Goal: Task Accomplishment & Management: Manage account settings

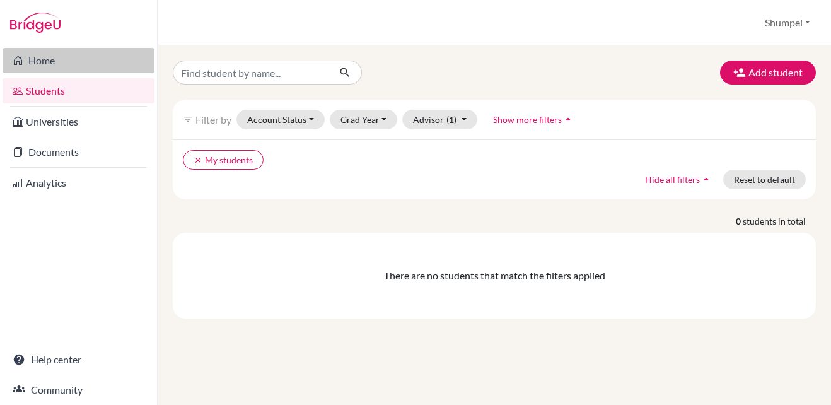
click at [72, 52] on link "Home" at bounding box center [79, 60] width 152 height 25
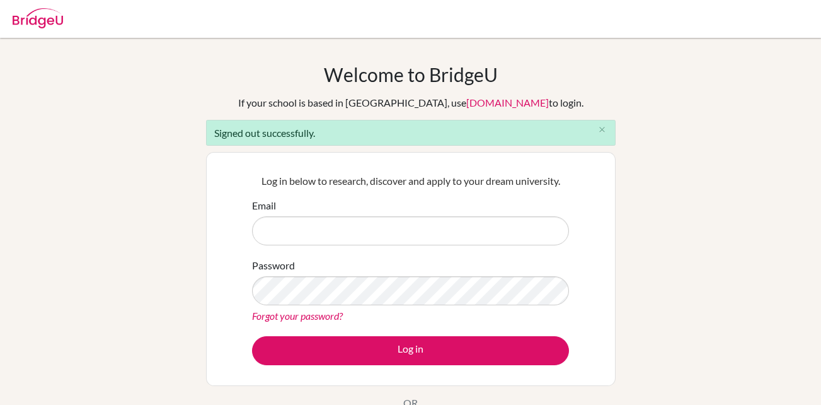
type input "[EMAIL_ADDRESS][DOMAIN_NAME]"
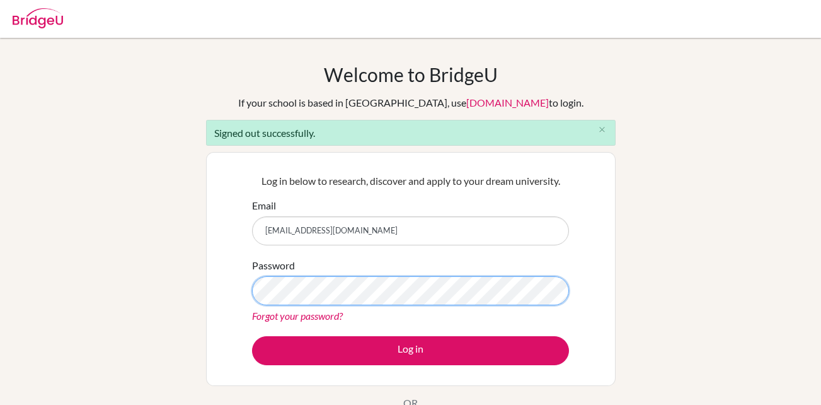
click at [252, 336] on button "Log in" at bounding box center [410, 350] width 317 height 29
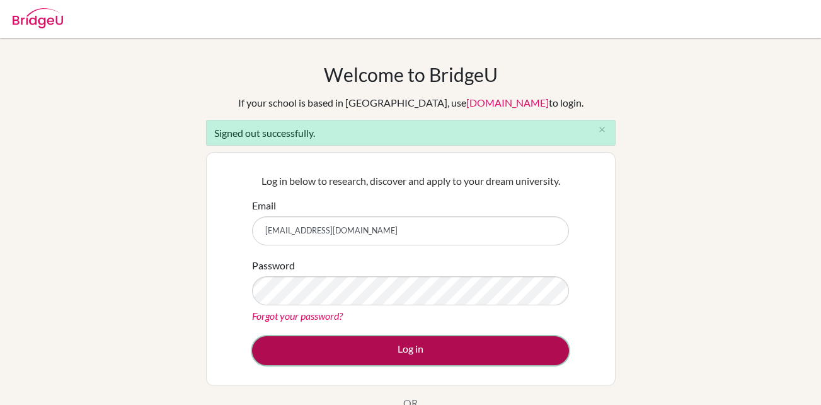
click at [409, 347] on button "Log in" at bounding box center [410, 350] width 317 height 29
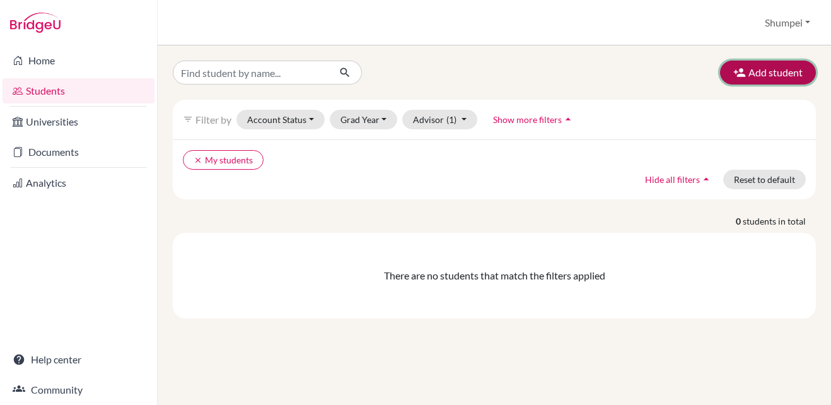
click at [758, 71] on button "Add student" at bounding box center [768, 73] width 96 height 24
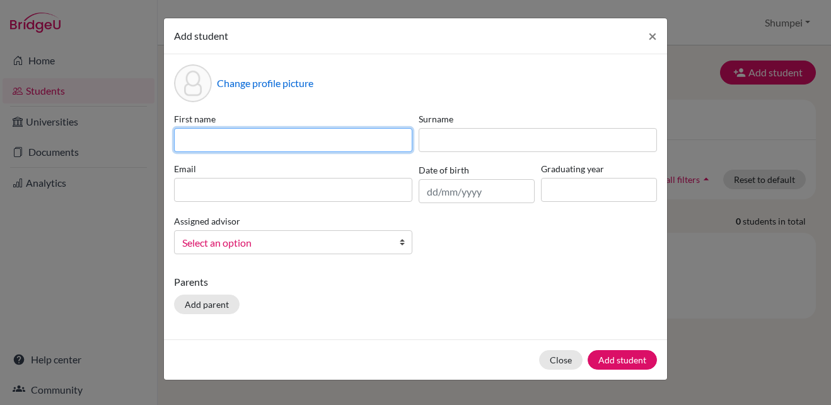
click at [332, 149] on input at bounding box center [293, 140] width 238 height 24
type input "Marin"
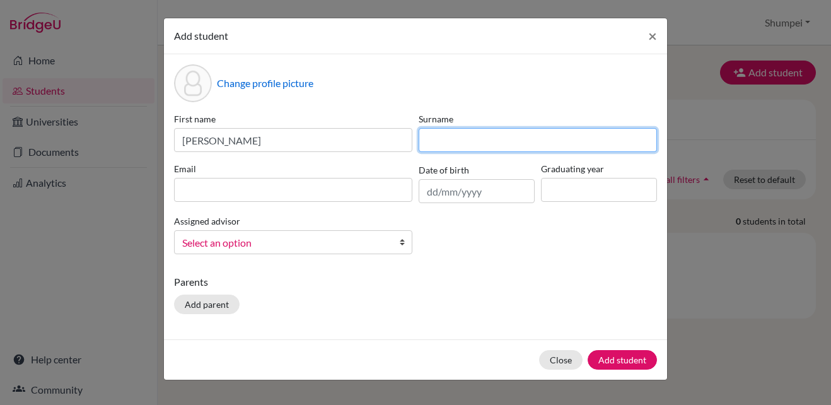
click at [446, 133] on input at bounding box center [538, 140] width 238 height 24
type input "Kazahaya"
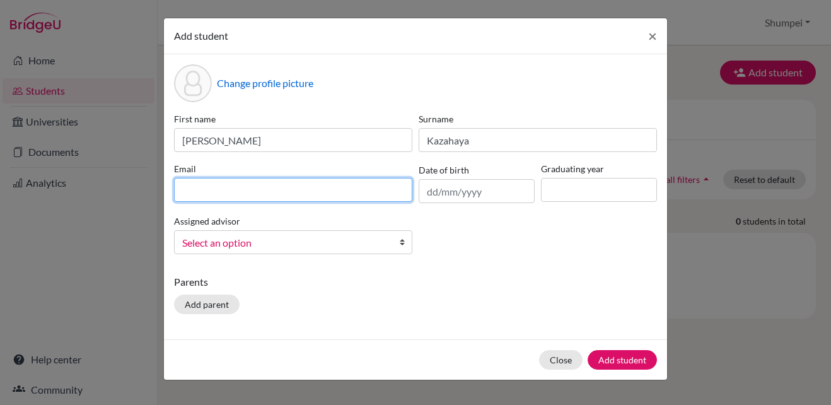
click at [344, 199] on input at bounding box center [293, 190] width 238 height 24
paste input "marinkazahaya@gmail.com"
type input "marinkazahaya@gmail.com"
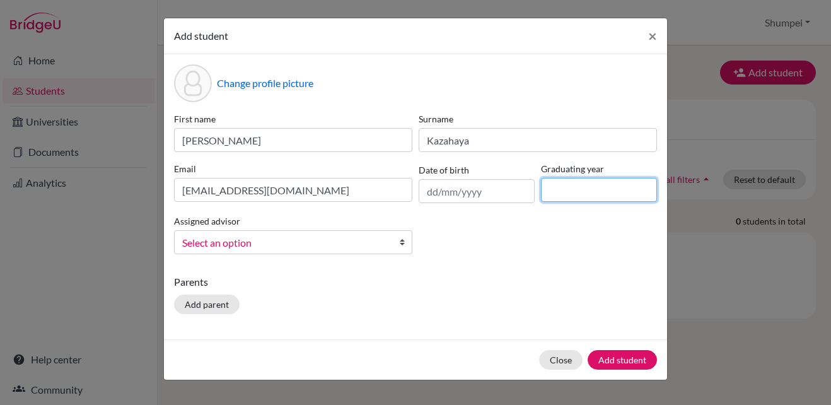
click at [563, 195] on input at bounding box center [599, 190] width 116 height 24
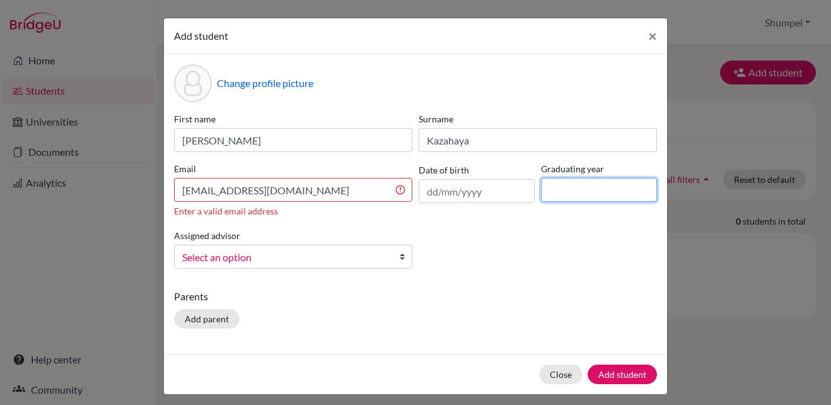
click at [632, 194] on input at bounding box center [599, 190] width 116 height 24
click at [548, 168] on label "Graduating year" at bounding box center [599, 168] width 116 height 13
click at [561, 197] on input at bounding box center [599, 190] width 116 height 24
type input "2026"
click at [555, 244] on div "First name Marin Surname Kazahaya Email marinkazahaya@gmail.com Enter a valid e…" at bounding box center [415, 195] width 489 height 166
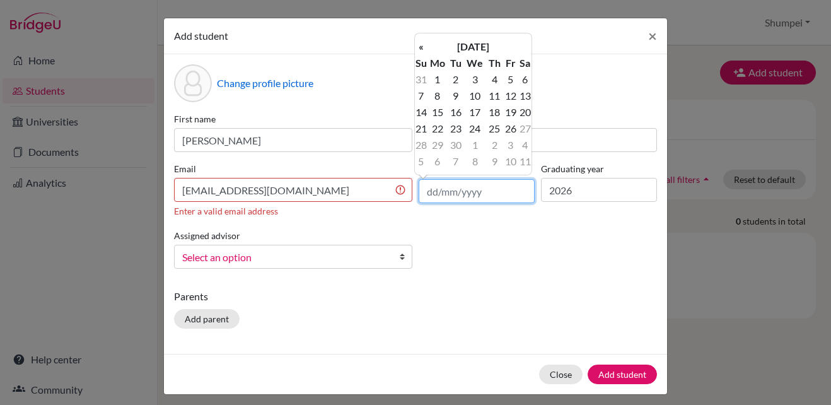
click at [488, 190] on input "text" at bounding box center [477, 191] width 116 height 24
click at [511, 236] on div "First name Marin Surname Kazahaya Email marinkazahaya@gmail.com Enter a valid e…" at bounding box center [415, 195] width 489 height 166
drag, startPoint x: 459, startPoint y: 199, endPoint x: 449, endPoint y: 197, distance: 10.3
click at [456, 198] on input "text" at bounding box center [477, 191] width 116 height 24
type input "30/03/2008"
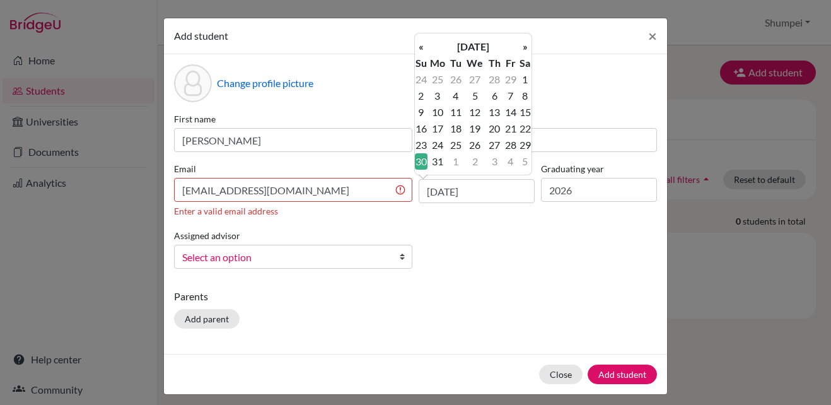
click at [518, 310] on div "Parents Add parent" at bounding box center [415, 311] width 483 height 45
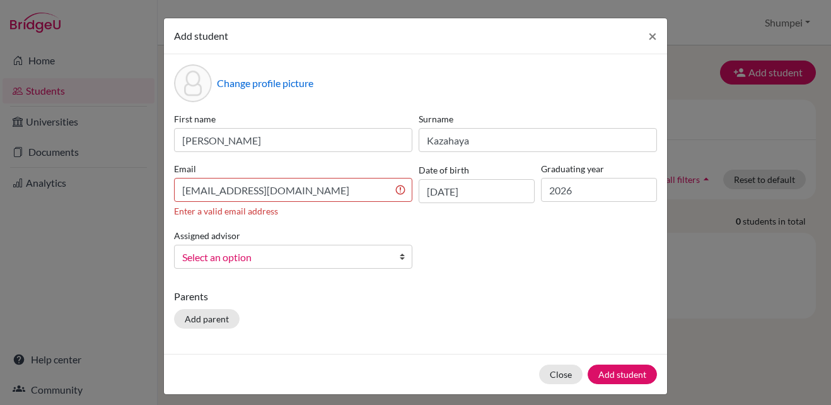
click at [399, 258] on b at bounding box center [405, 256] width 13 height 23
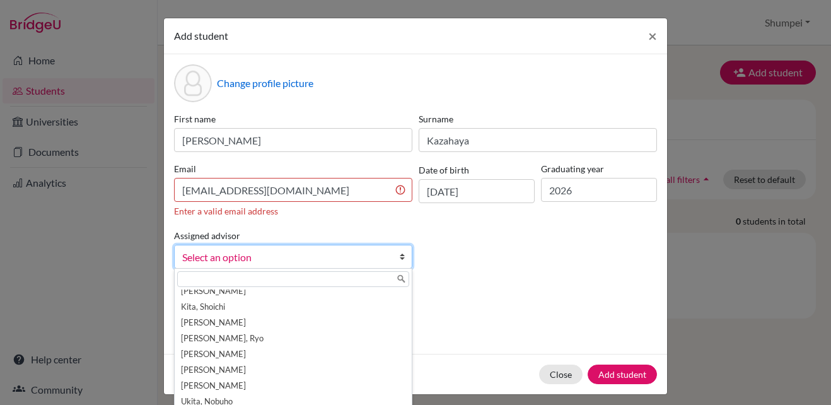
click at [545, 267] on div "First name Marin Surname Kazahaya Email marinkazahaya@gmail.com Enter a valid e…" at bounding box center [415, 195] width 489 height 166
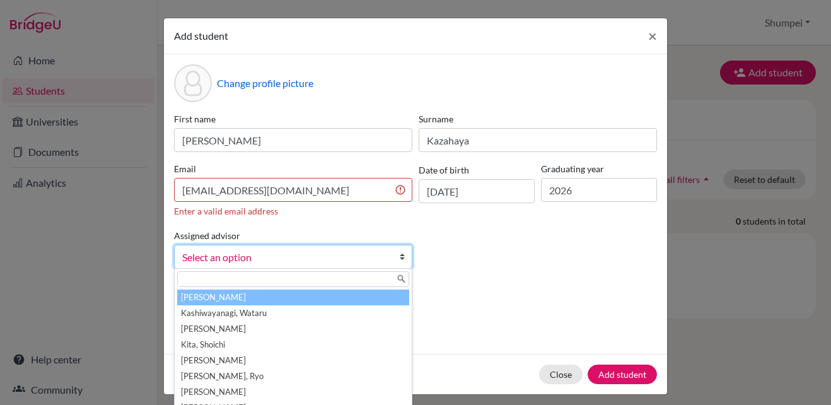
click at [355, 262] on span "Select an option" at bounding box center [284, 257] width 205 height 16
click at [426, 236] on div "First name Marin Surname Kazahaya Email marinkazahaya@gmail.com Enter a valid e…" at bounding box center [415, 195] width 489 height 166
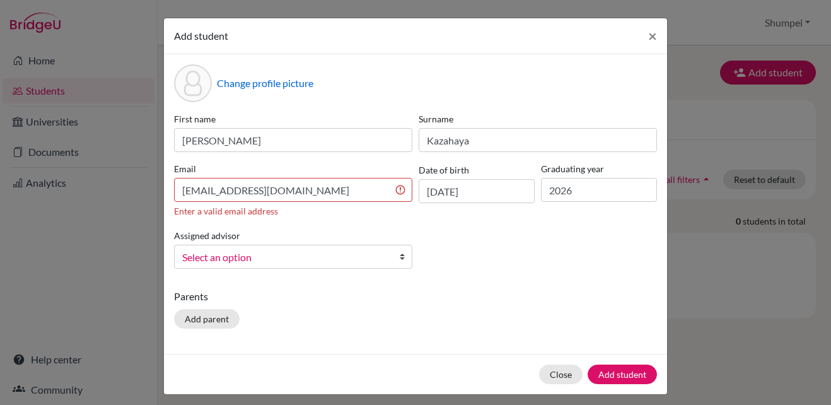
click at [399, 257] on b at bounding box center [405, 256] width 13 height 23
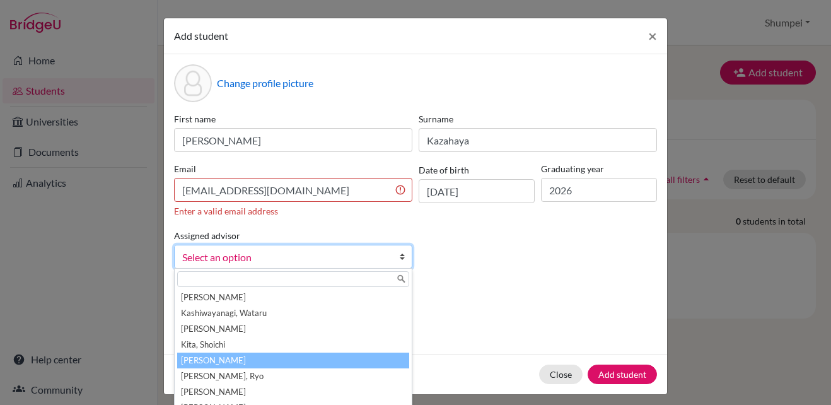
click at [259, 361] on li "Kobayashi, Shumpei" at bounding box center [293, 360] width 232 height 16
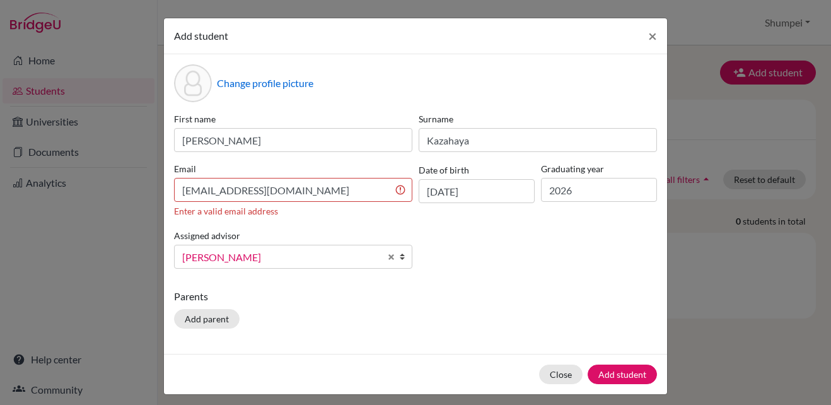
click at [514, 269] on div "First name Marin Surname Kazahaya Email marinkazahaya@gmail.com Enter a valid e…" at bounding box center [415, 195] width 489 height 166
click at [624, 370] on button "Add student" at bounding box center [621, 374] width 69 height 20
click at [317, 192] on input "marinkazahaya@gmail.com" at bounding box center [293, 190] width 238 height 24
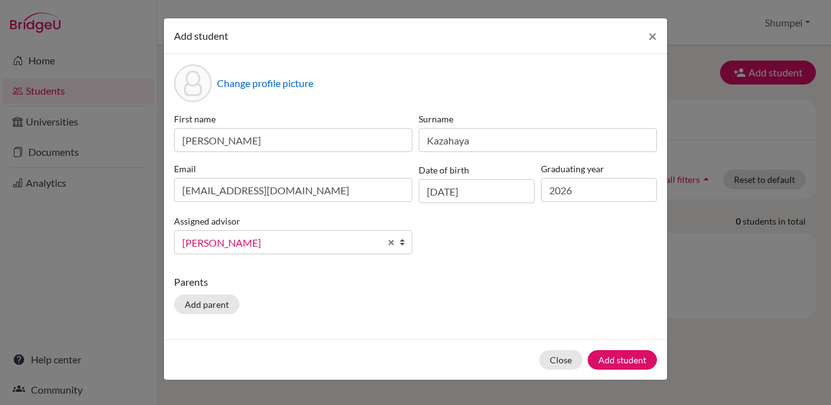
click at [458, 245] on div "First name Marin Surname Kazahaya Email marinkazahaya@gmail.com Date of birth 3…" at bounding box center [415, 188] width 489 height 152
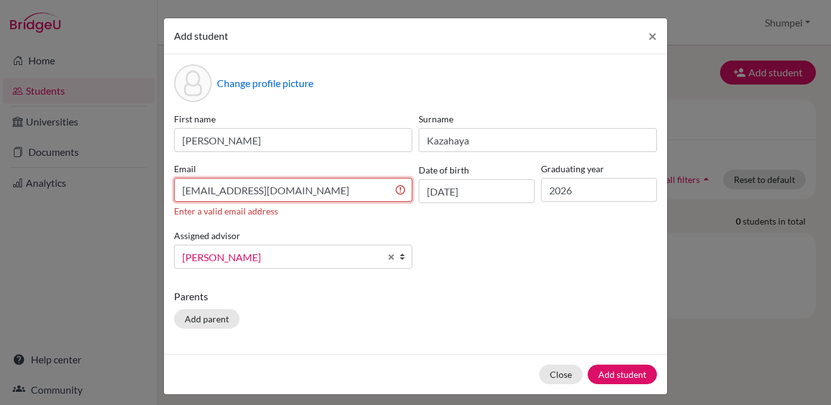
click at [339, 190] on input "marinkazahaya@gmail.com" at bounding box center [293, 190] width 238 height 24
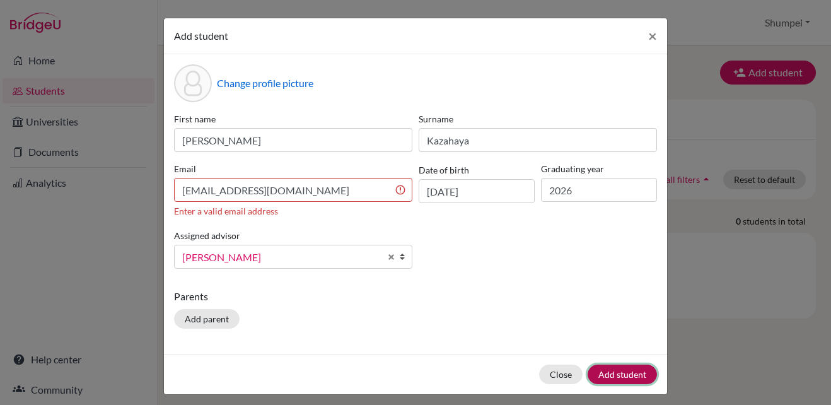
click at [633, 357] on div "Close Add student" at bounding box center [415, 374] width 503 height 40
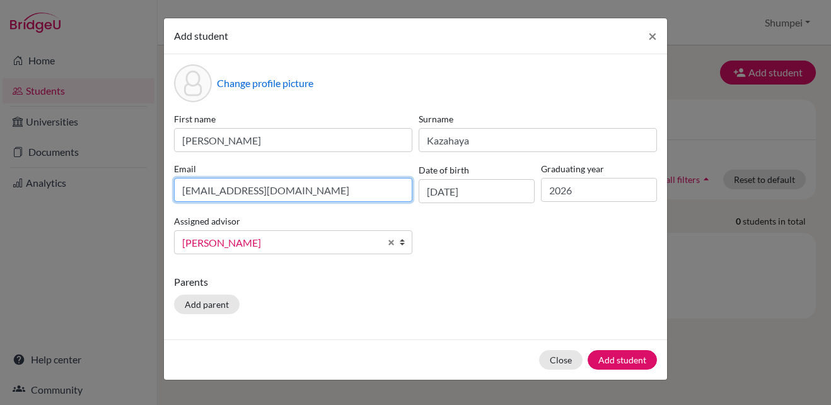
click at [320, 182] on input "marinkazahaya@gmail.com" at bounding box center [293, 190] width 238 height 24
click at [179, 194] on input "marinkazahaya@gmail.com" at bounding box center [293, 190] width 238 height 24
type input "marinkazahaya@gmail.com"
click at [492, 251] on div "First name Marin Surname Kazahaya Email marinkazahaya@gmail.com Date of birth 3…" at bounding box center [415, 188] width 489 height 152
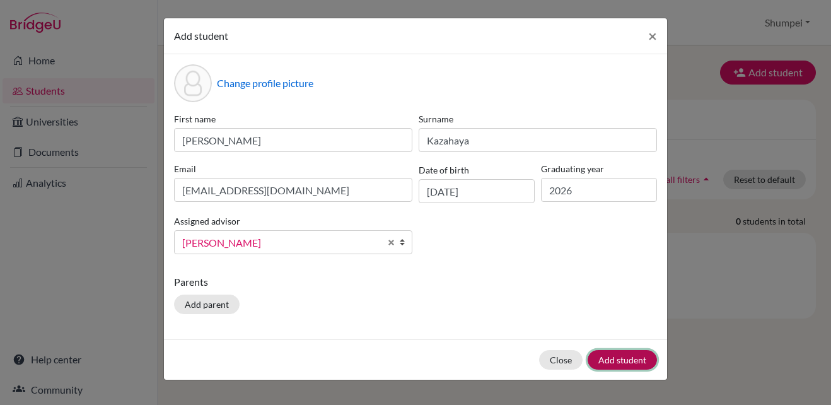
click at [610, 355] on button "Add student" at bounding box center [621, 360] width 69 height 20
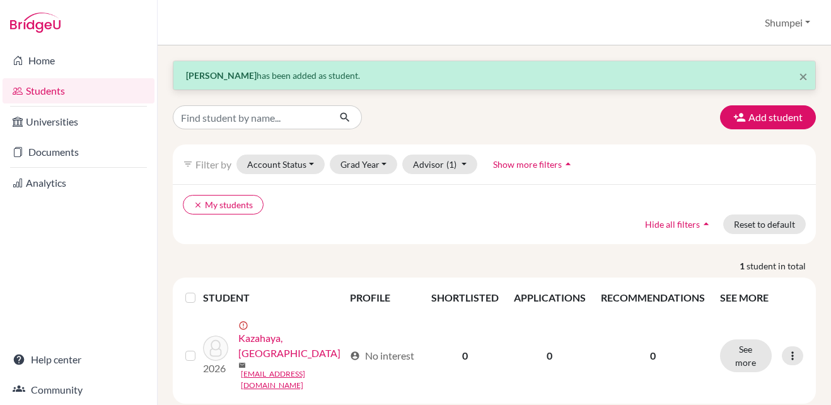
click at [808, 74] on div "× Marin Kazahaya has been added as student." at bounding box center [494, 75] width 642 height 28
click at [803, 74] on span "×" at bounding box center [803, 76] width 9 height 18
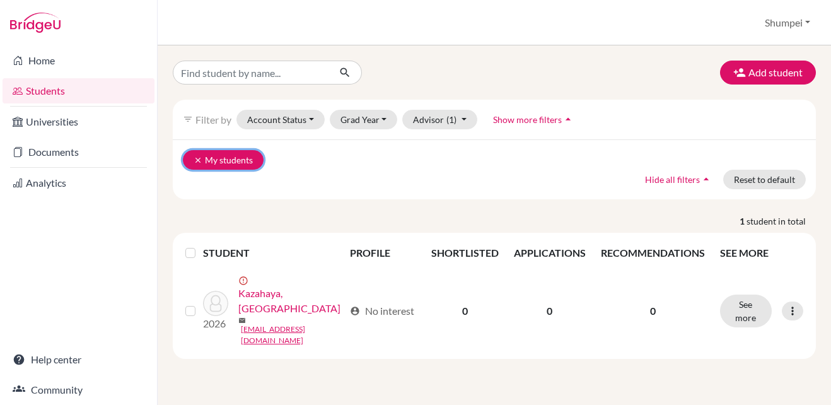
click at [195, 156] on icon "clear" at bounding box center [198, 160] width 9 height 9
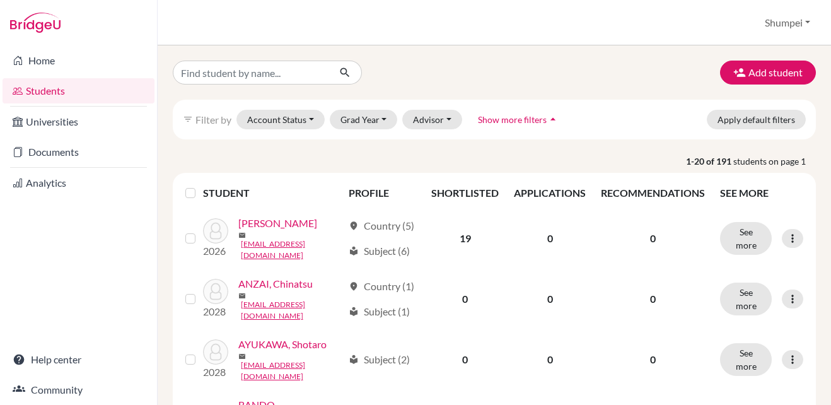
click at [546, 118] on icon "arrow_drop_up" at bounding box center [552, 119] width 13 height 13
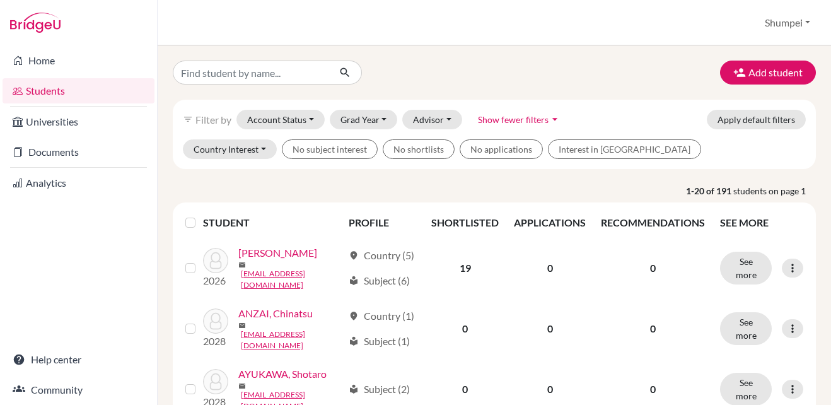
click at [545, 118] on span "Show fewer filters" at bounding box center [513, 119] width 71 height 11
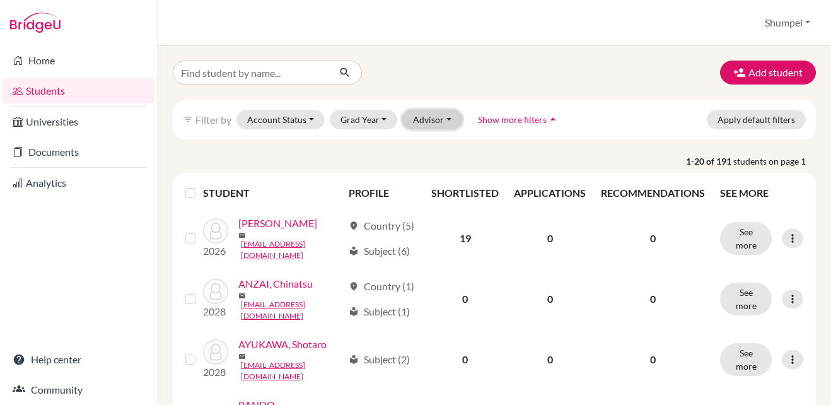
click at [432, 113] on button "Advisor" at bounding box center [432, 120] width 60 height 20
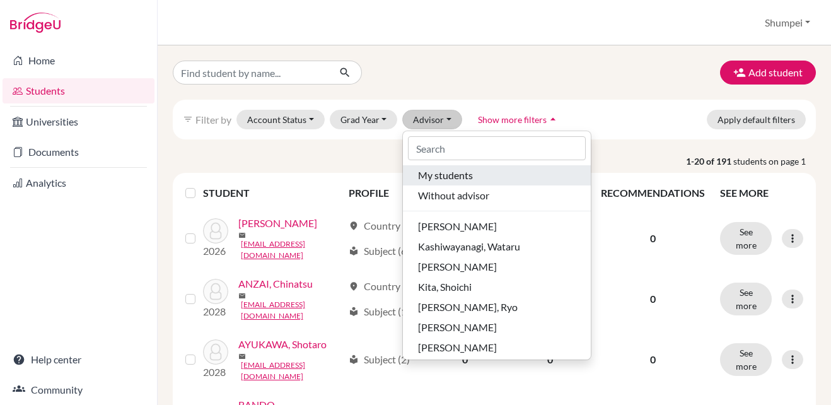
click at [449, 178] on span "My students" at bounding box center [445, 175] width 55 height 15
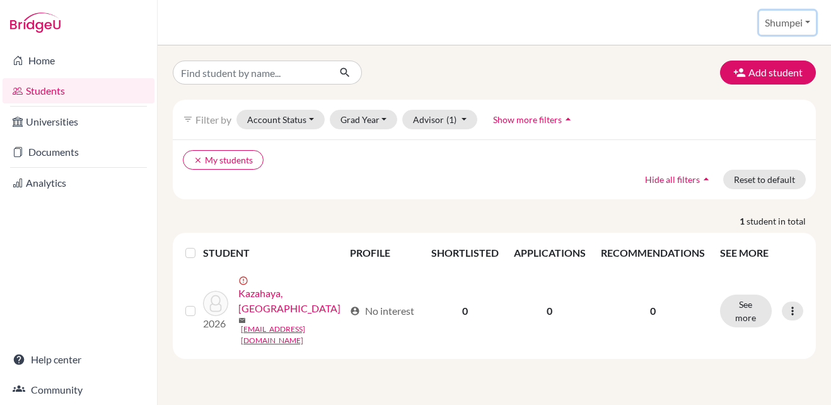
click at [803, 25] on button "Shumpei" at bounding box center [787, 23] width 57 height 24
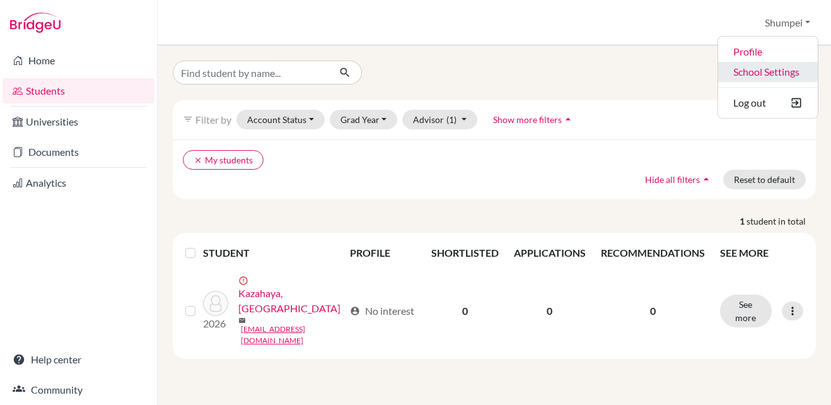
click at [779, 75] on link "School Settings" at bounding box center [768, 72] width 100 height 20
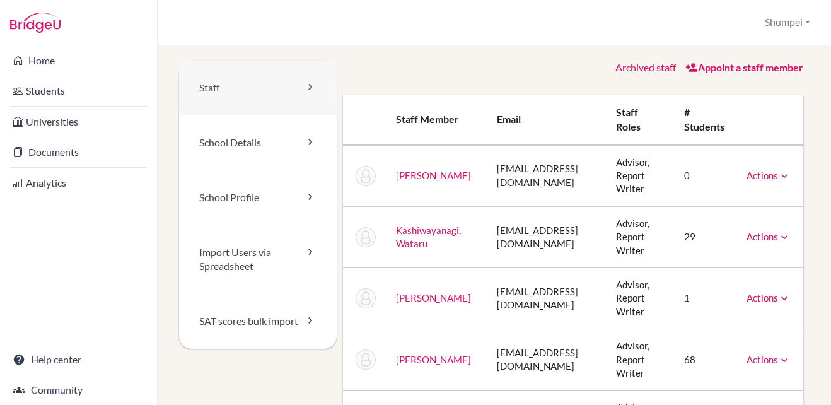
click at [287, 90] on link "Staff" at bounding box center [258, 88] width 158 height 55
click at [436, 53] on div "Staff School Details School Profile Import Users via Spreadsheet SAT scores bul…" at bounding box center [494, 224] width 673 height 359
click at [408, 64] on div "Archived staff Appoint a staff member" at bounding box center [573, 68] width 460 height 14
click at [226, 44] on div "School Settings > Staff [GEOGRAPHIC_DATA] Profile School Settings Log out Your …" at bounding box center [494, 22] width 673 height 45
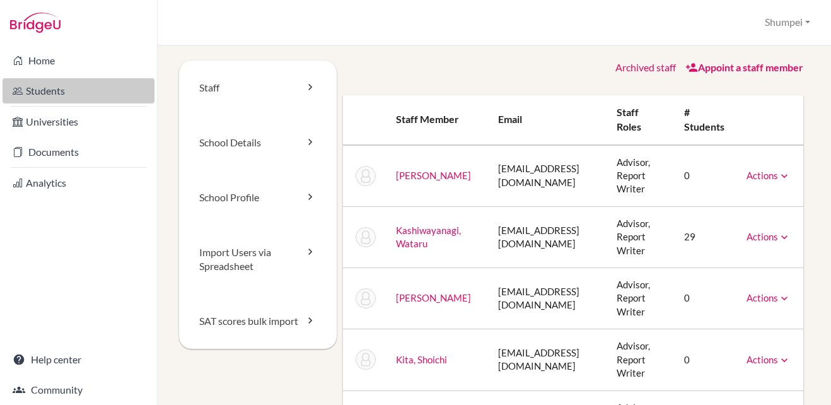
click at [119, 95] on link "Students" at bounding box center [79, 90] width 152 height 25
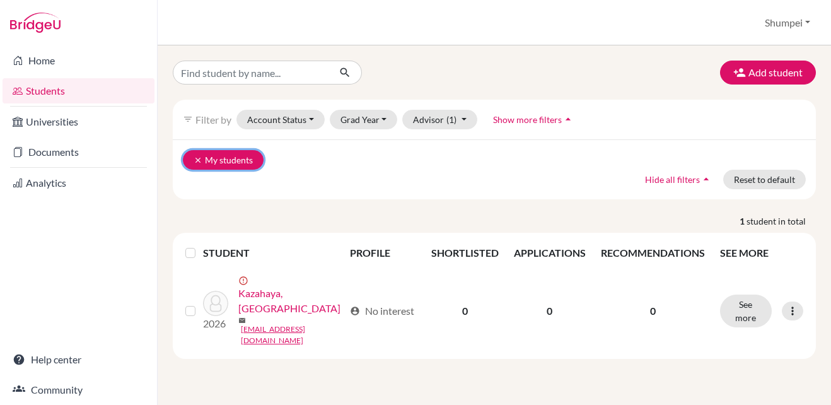
click at [200, 159] on icon "clear" at bounding box center [198, 160] width 9 height 9
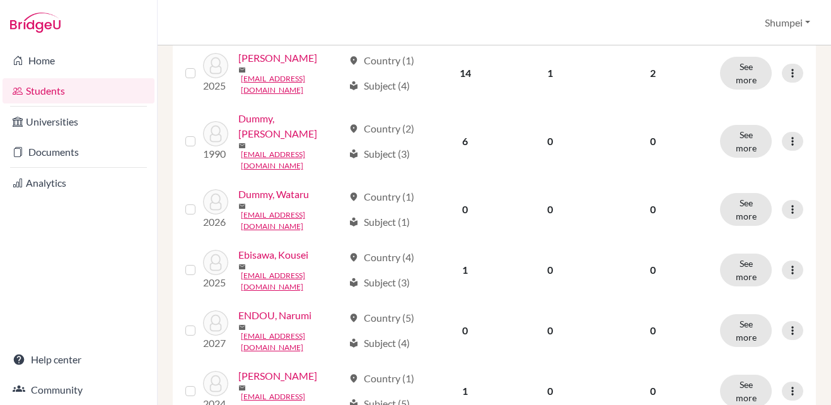
scroll to position [567, 0]
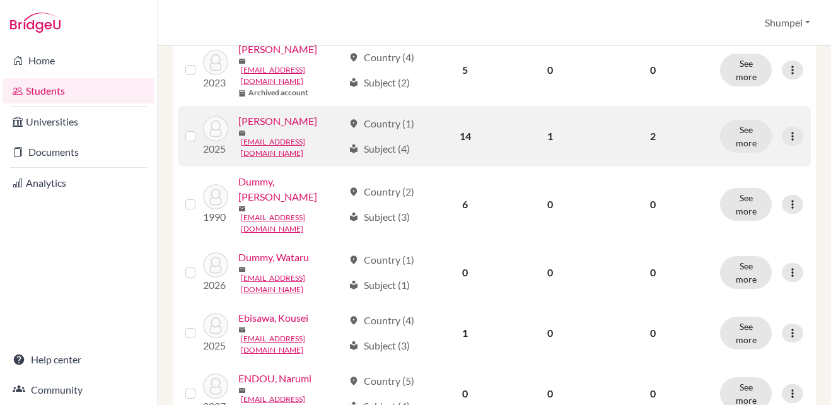
click at [238, 129] on link "Danne, Tyler" at bounding box center [277, 120] width 79 height 15
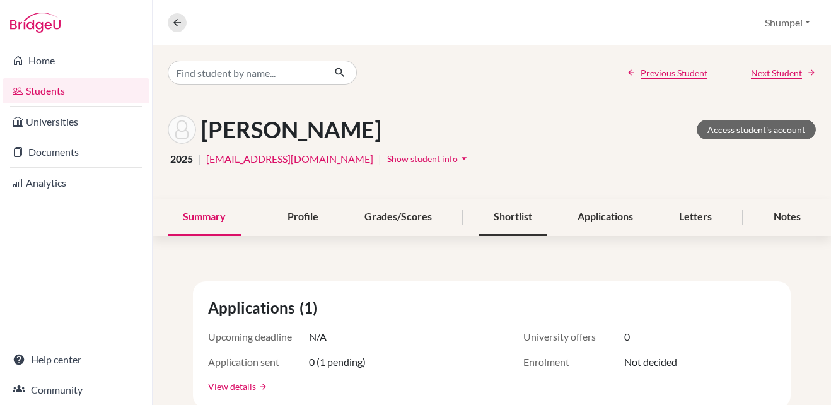
click at [488, 220] on div "Shortlist" at bounding box center [512, 217] width 69 height 37
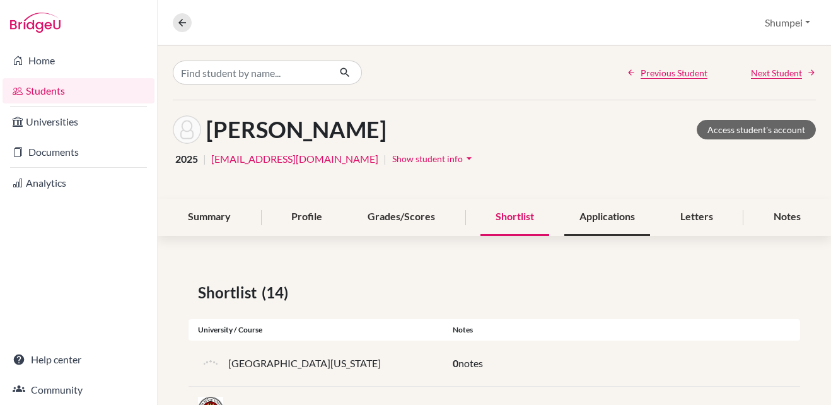
click at [584, 220] on div "Applications" at bounding box center [607, 217] width 86 height 37
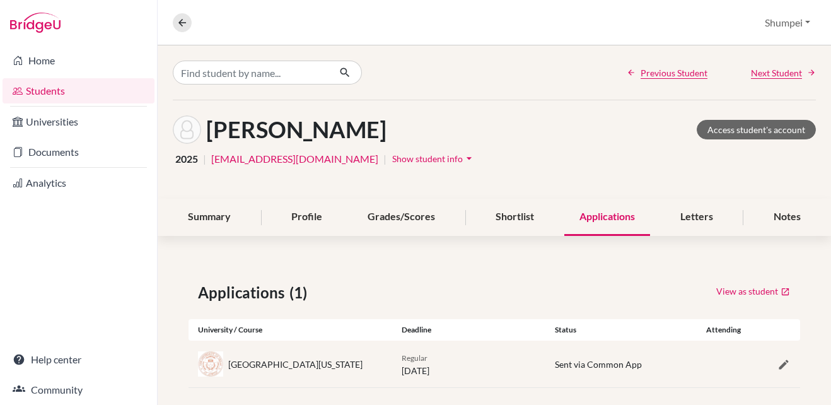
scroll to position [13, 0]
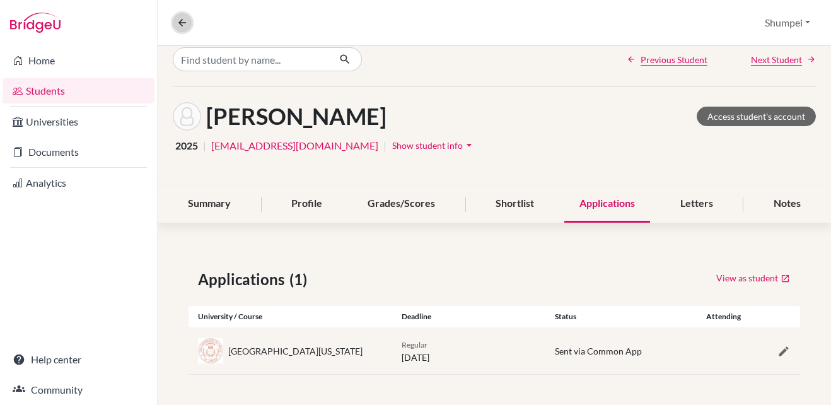
click at [175, 18] on button at bounding box center [182, 22] width 19 height 19
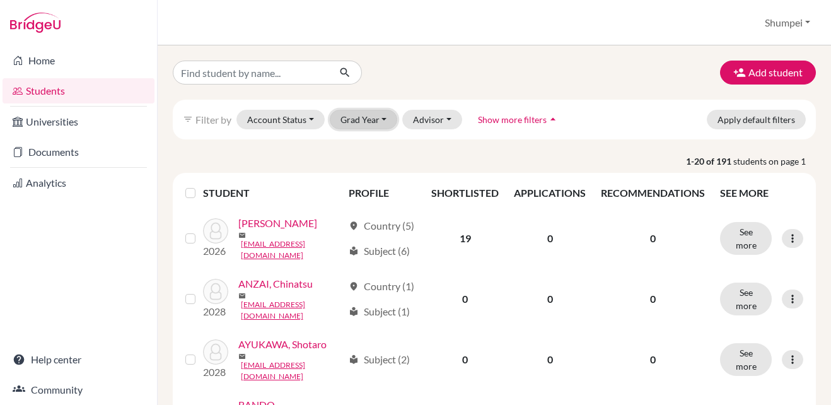
click at [374, 115] on button "Grad Year" at bounding box center [364, 120] width 68 height 20
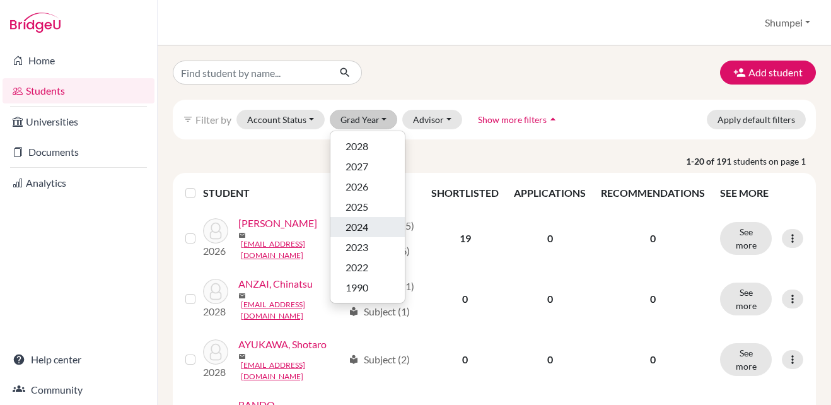
click at [365, 224] on span "2024" at bounding box center [356, 226] width 23 height 15
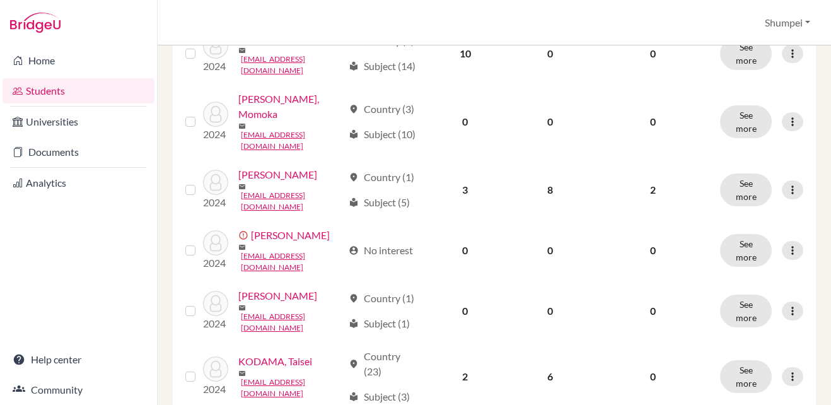
scroll to position [567, 0]
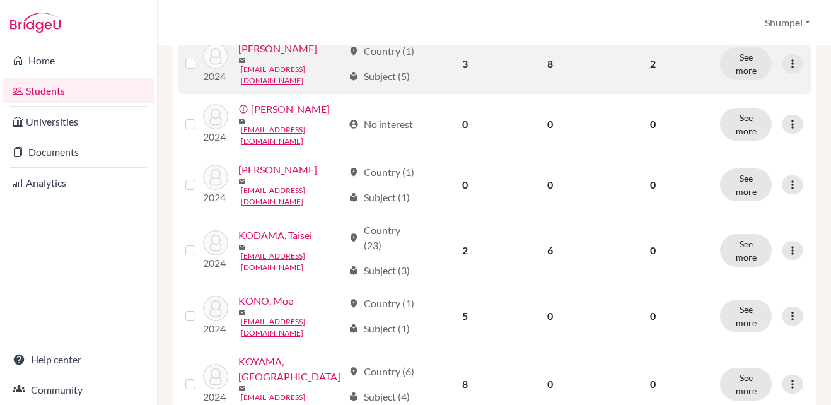
click at [256, 56] on link "ICHIKAWA, Mona" at bounding box center [277, 48] width 79 height 15
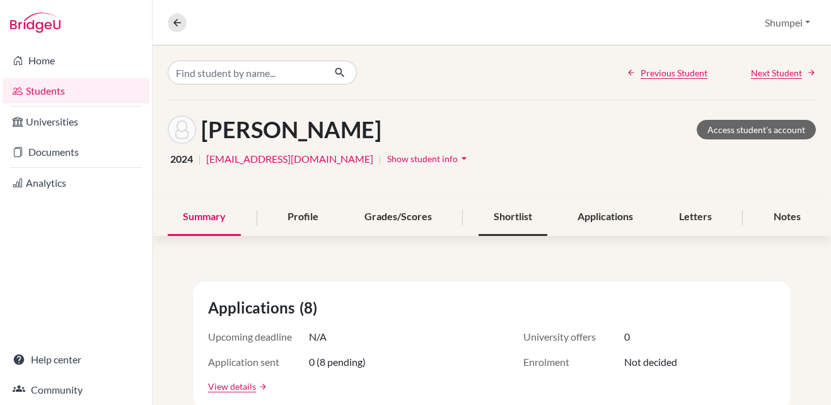
click at [514, 221] on div "Shortlist" at bounding box center [512, 217] width 69 height 37
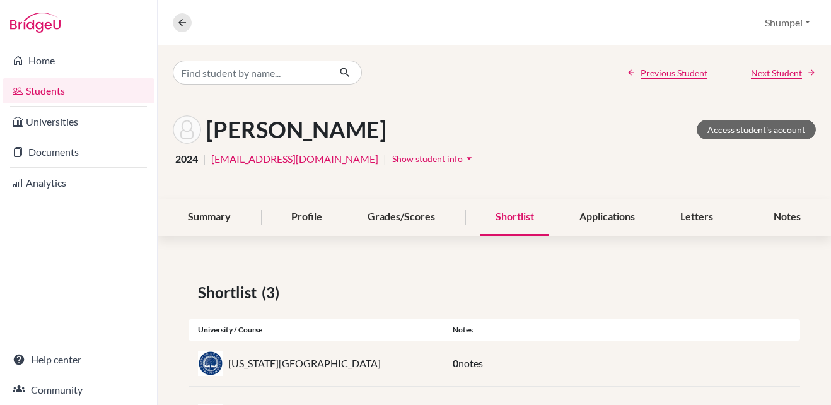
scroll to position [104, 0]
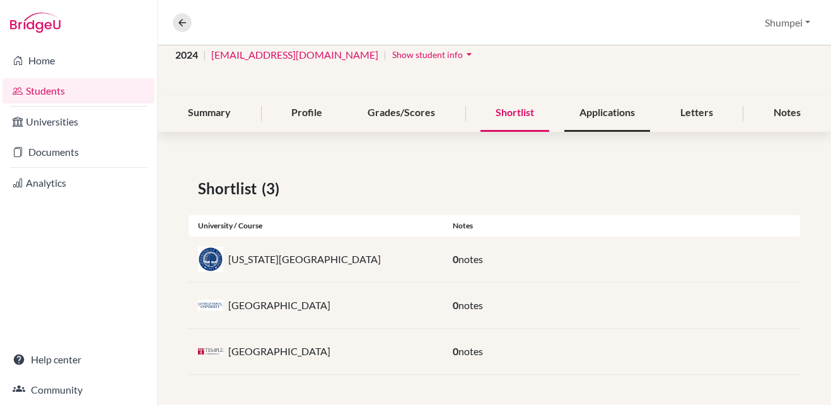
click at [605, 115] on div "Applications" at bounding box center [607, 113] width 86 height 37
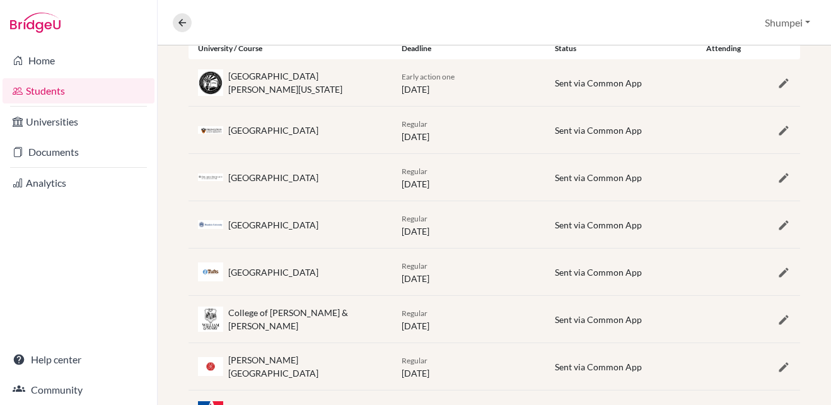
scroll to position [218, 0]
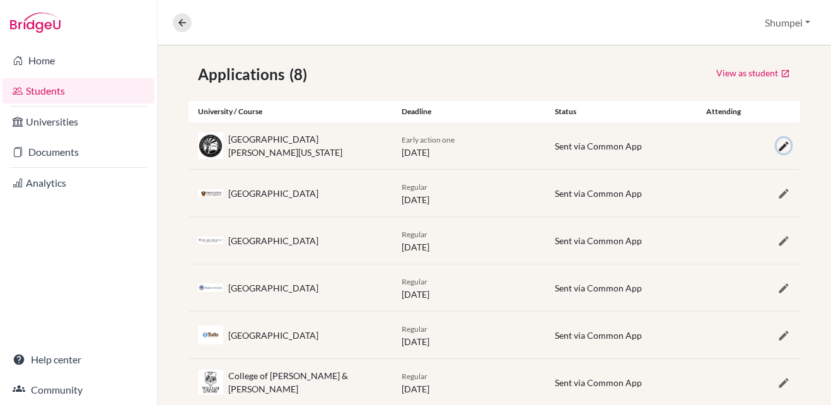
click at [777, 146] on icon "button" at bounding box center [783, 146] width 13 height 13
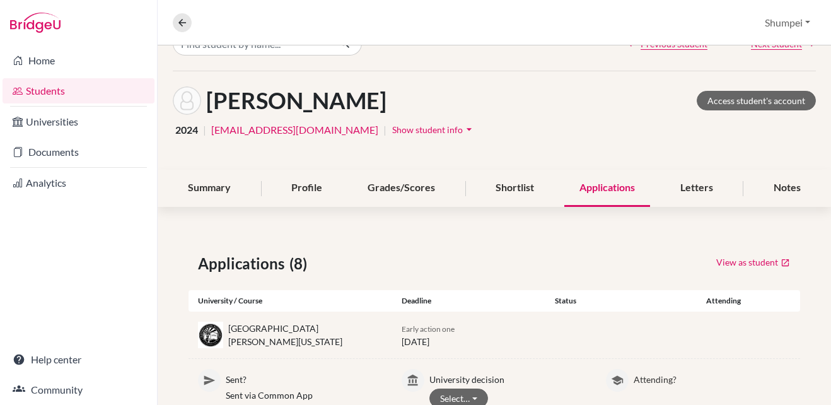
scroll to position [0, 0]
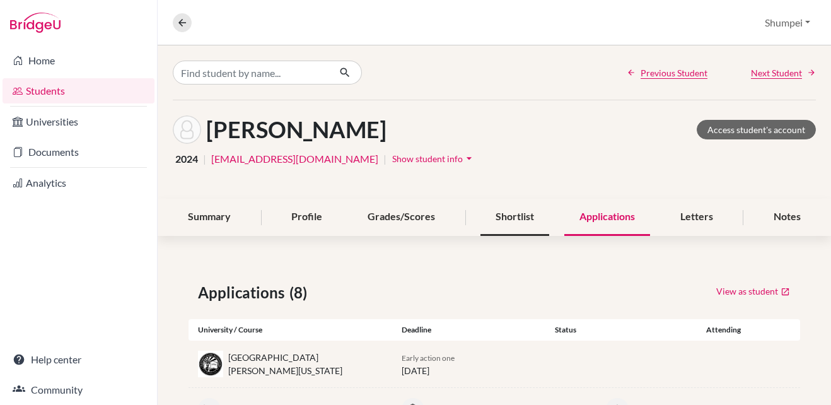
click at [491, 216] on div "Shortlist" at bounding box center [514, 217] width 69 height 37
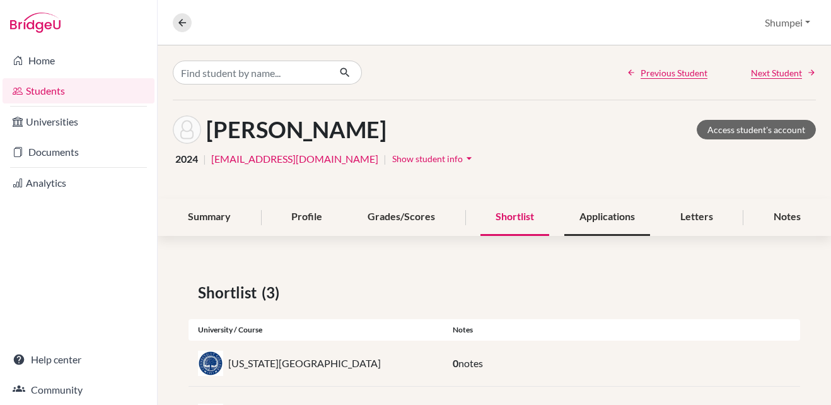
click at [606, 221] on div "Applications" at bounding box center [607, 217] width 86 height 37
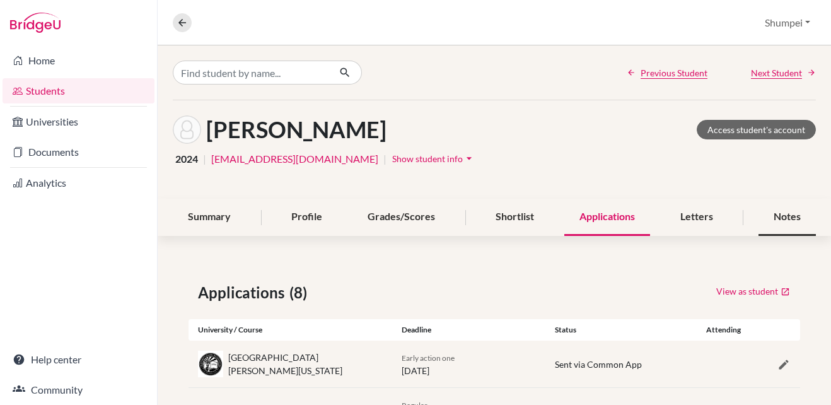
click at [761, 214] on div "Notes" at bounding box center [786, 217] width 57 height 37
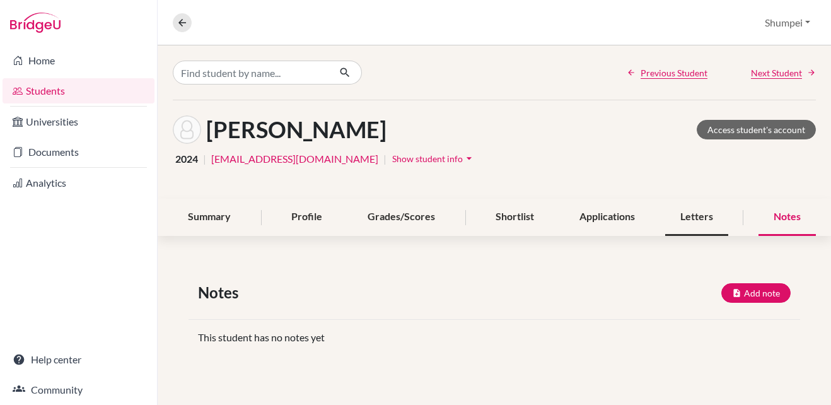
click at [717, 216] on div "Letters" at bounding box center [696, 217] width 63 height 37
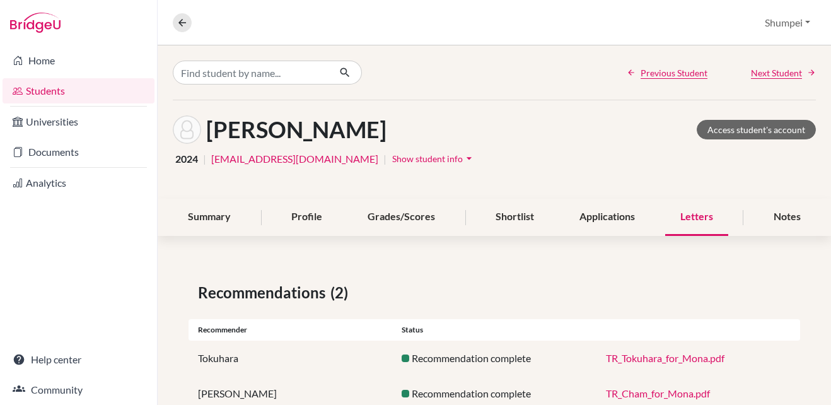
scroll to position [37, 0]
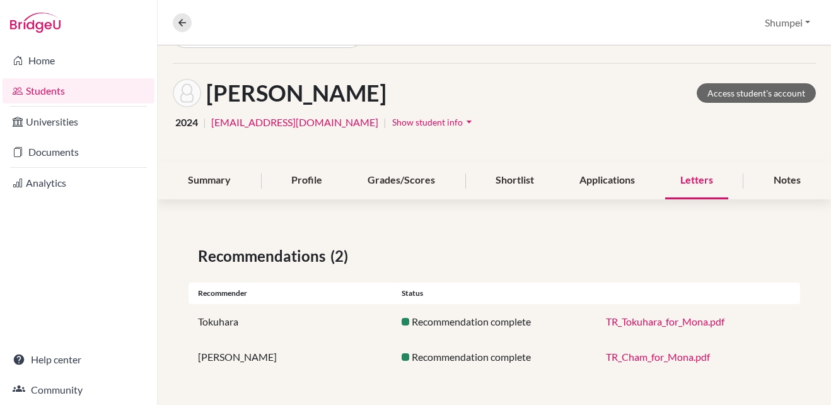
click at [657, 321] on link "TR_Tokuhara_for_Mona.pdf" at bounding box center [665, 321] width 118 height 12
click at [578, 183] on div "Applications" at bounding box center [607, 180] width 86 height 37
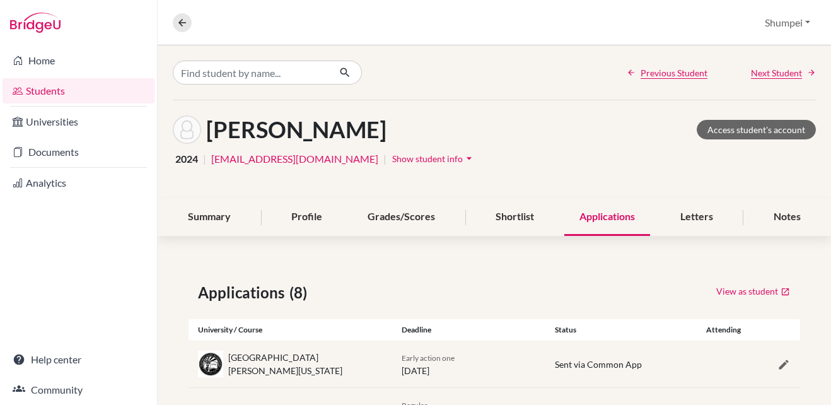
scroll to position [126, 0]
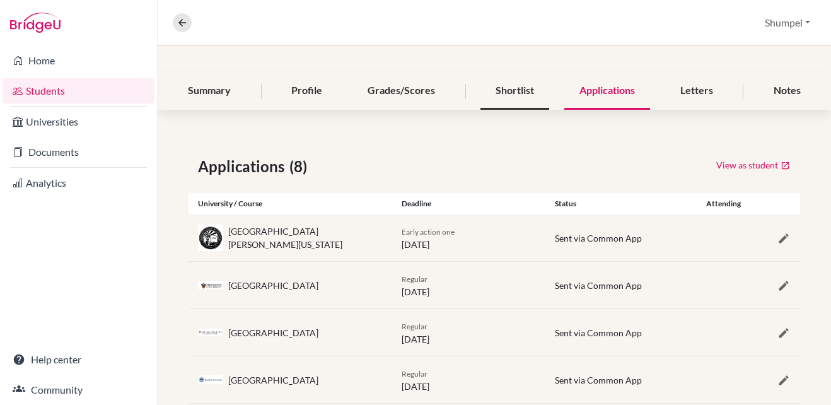
click at [492, 103] on div "Shortlist" at bounding box center [514, 90] width 69 height 37
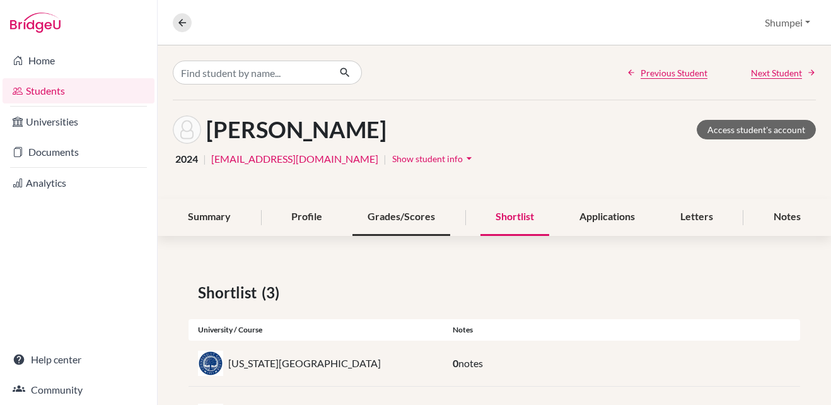
click at [432, 211] on div "Grades/Scores" at bounding box center [401, 217] width 98 height 37
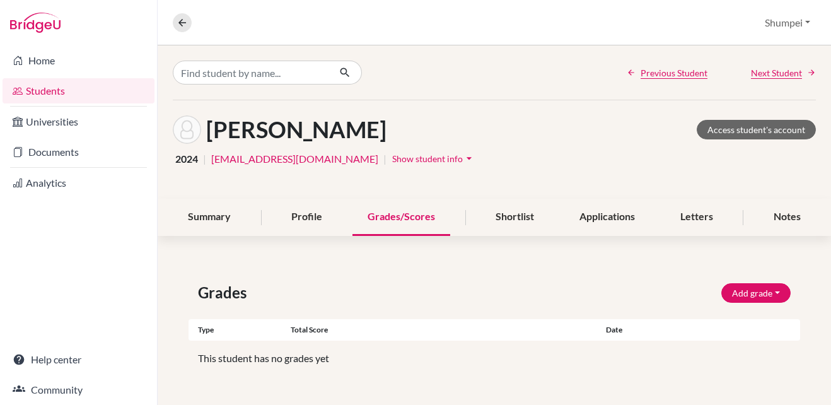
click at [413, 219] on div "Grades/Scores" at bounding box center [401, 217] width 98 height 37
click at [319, 221] on div "Profile" at bounding box center [306, 217] width 61 height 37
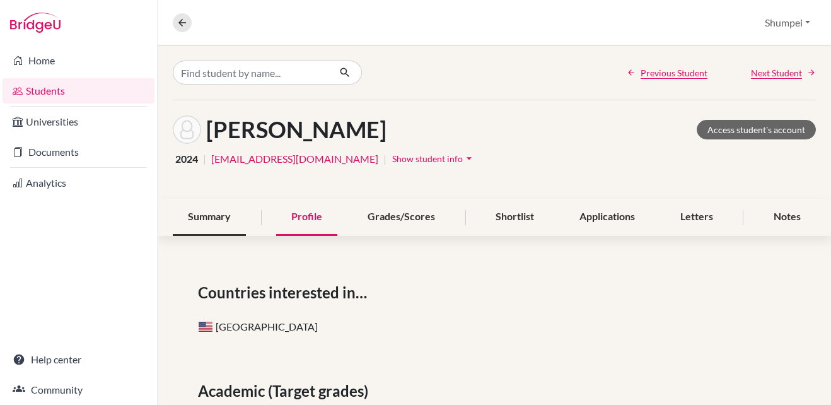
click at [210, 218] on div "Summary" at bounding box center [209, 217] width 73 height 37
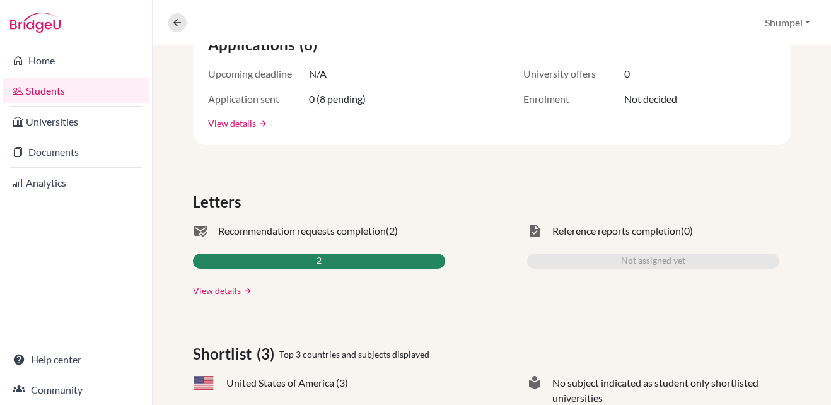
scroll to position [137, 0]
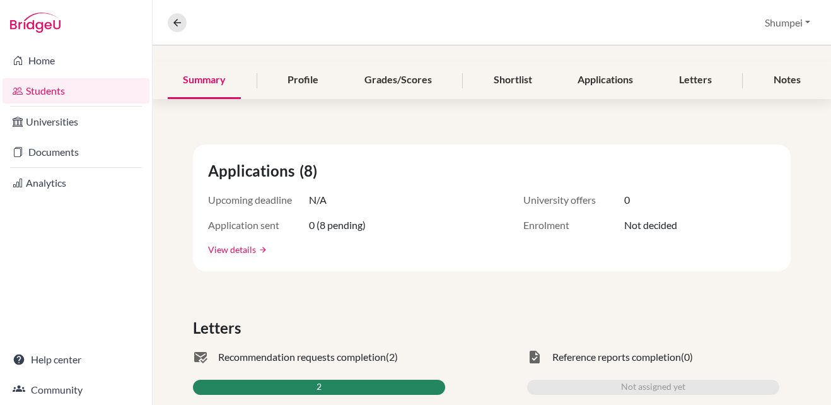
click at [235, 246] on link "View details" at bounding box center [232, 249] width 48 height 13
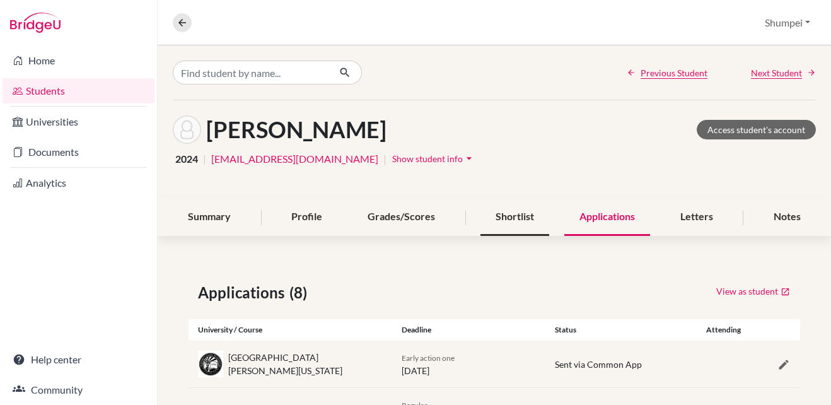
click at [511, 214] on div "Shortlist" at bounding box center [514, 217] width 69 height 37
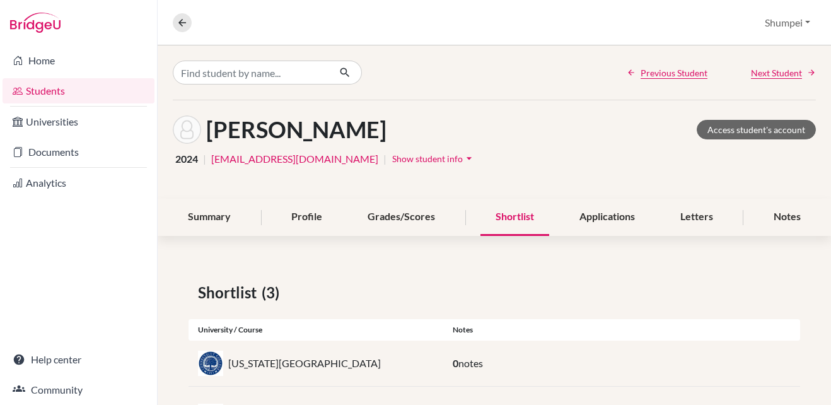
scroll to position [104, 0]
